Goal: Task Accomplishment & Management: Manage account settings

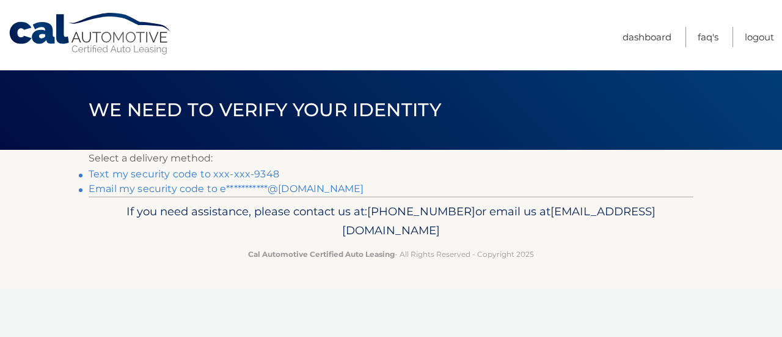
click at [204, 169] on link "Text my security code to xxx-xxx-9348" at bounding box center [184, 174] width 191 height 12
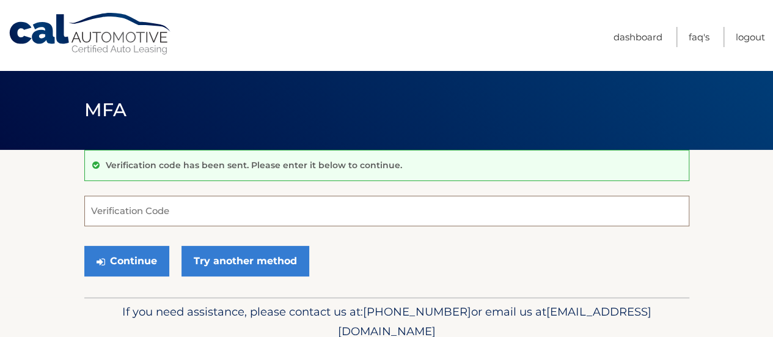
click at [204, 211] on input "Verification Code" at bounding box center [386, 211] width 605 height 31
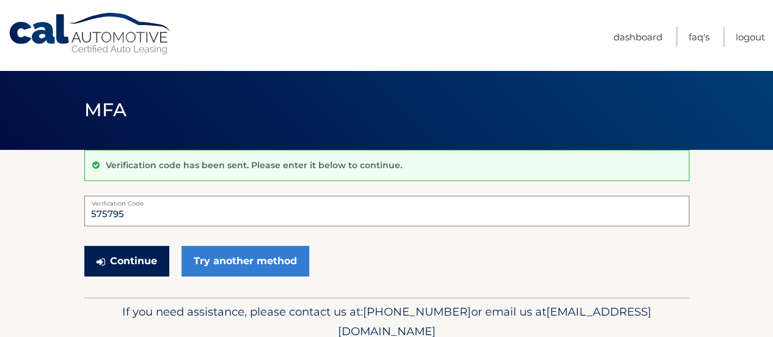
type input "575795"
click at [112, 256] on button "Continue" at bounding box center [126, 261] width 85 height 31
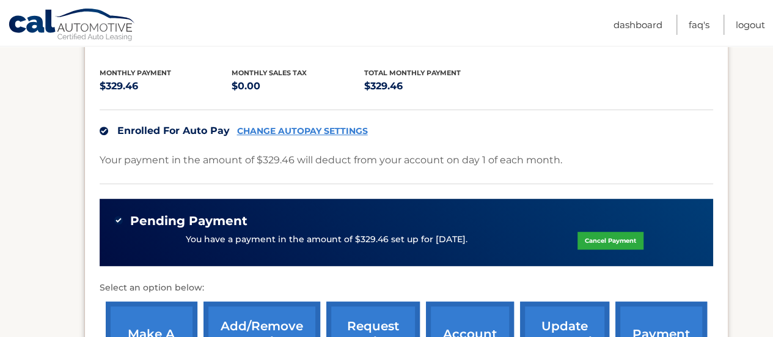
scroll to position [428, 0]
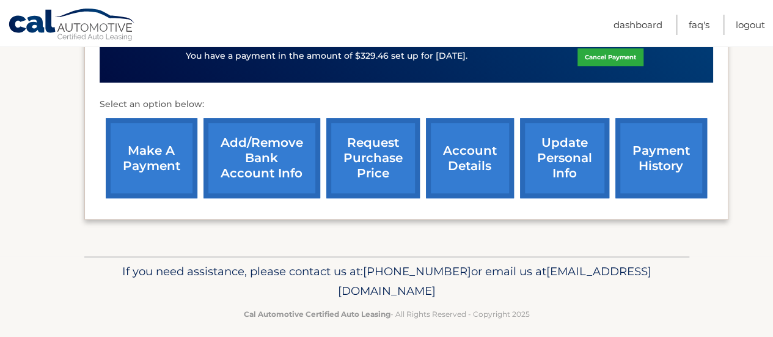
click at [371, 168] on link "request purchase price" at bounding box center [372, 158] width 93 height 80
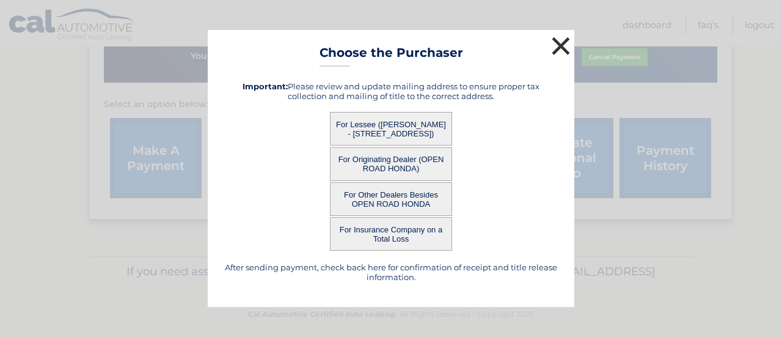
click at [555, 46] on button "×" at bounding box center [561, 46] width 24 height 24
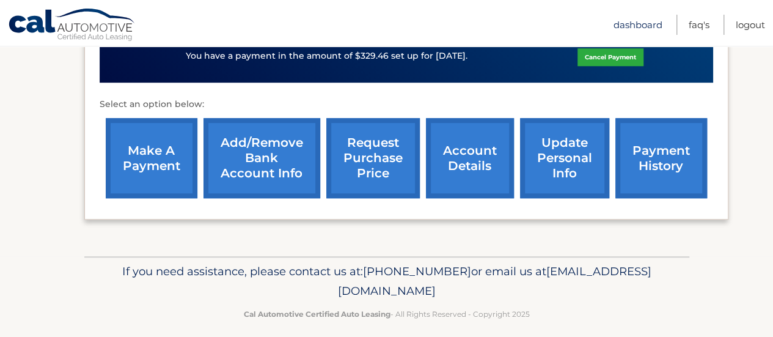
click at [643, 22] on link "Dashboard" at bounding box center [638, 25] width 49 height 20
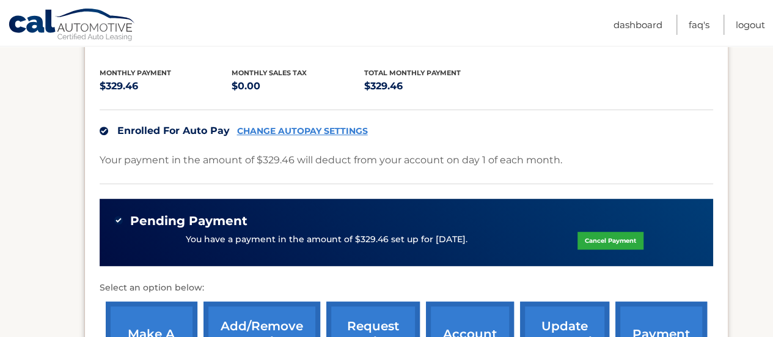
scroll to position [306, 0]
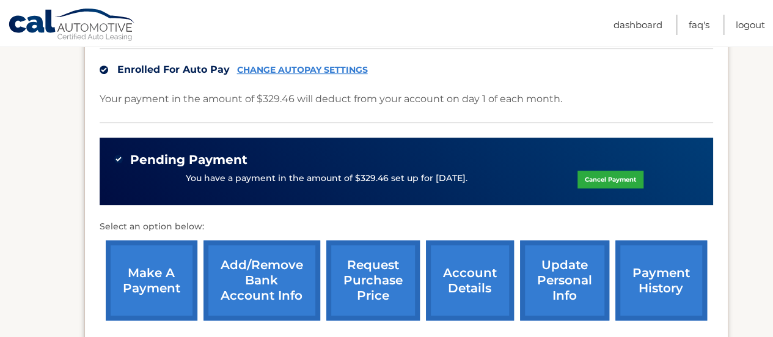
click at [656, 271] on link "payment history" at bounding box center [661, 280] width 92 height 80
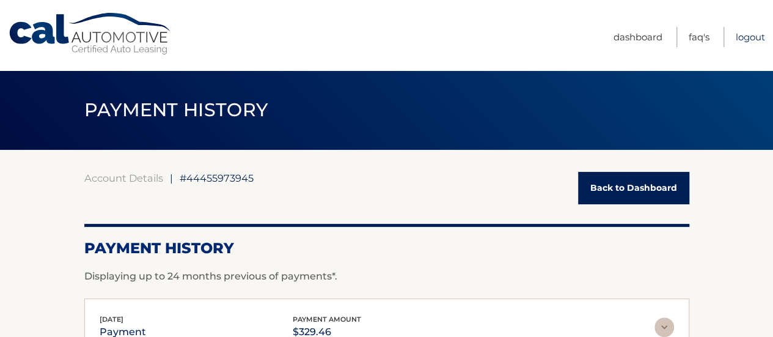
click at [739, 36] on link "Logout" at bounding box center [750, 37] width 29 height 20
